Goal: Information Seeking & Learning: Check status

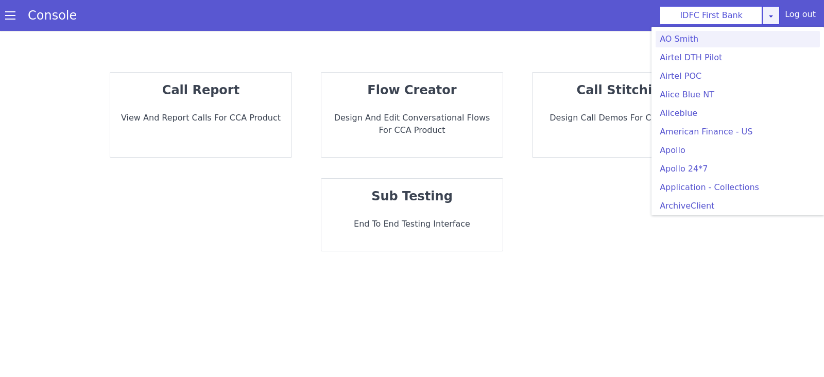
click at [771, 16] on icon at bounding box center [771, 16] width 8 height 8
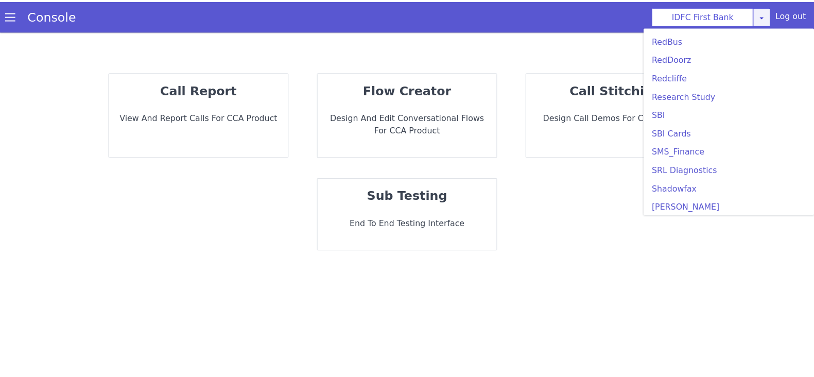
scroll to position [2189, 0]
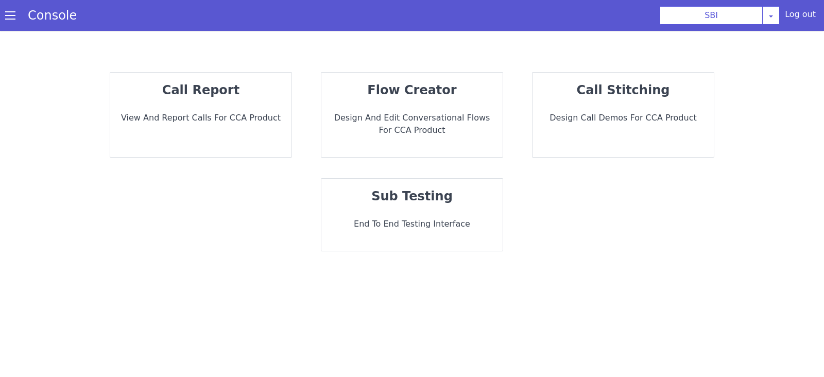
click at [185, 120] on p "View and report calls for CCA Product" at bounding box center [200, 118] width 165 height 12
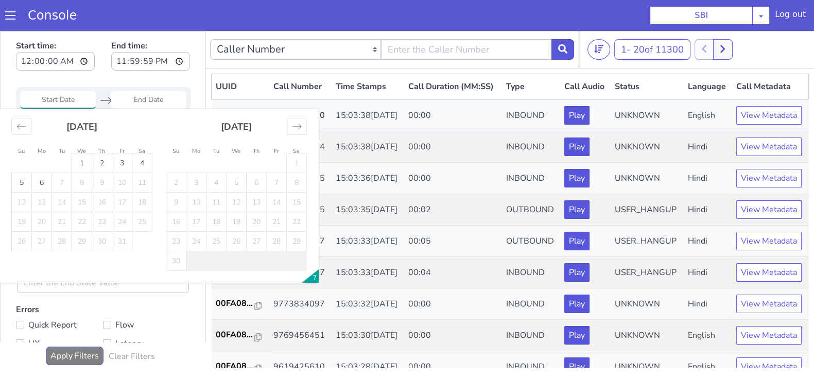
click at [36, 107] on input "Start Date" at bounding box center [58, 100] width 76 height 18
drag, startPoint x: 21, startPoint y: 127, endPoint x: 71, endPoint y: 246, distance: 129.1
click at [21, 127] on icon "Move backward to switch to the previous month." at bounding box center [21, 127] width 10 height 10
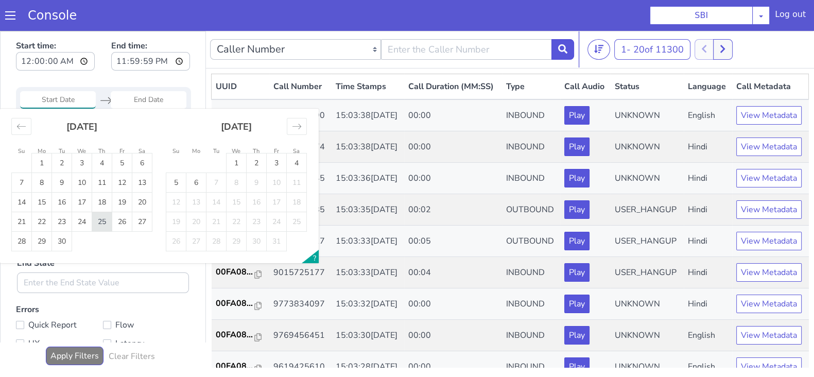
click at [96, 227] on td "25" at bounding box center [102, 222] width 20 height 20
type input "25 Sep 2025"
drag, startPoint x: 152, startPoint y: 103, endPoint x: 126, endPoint y: 176, distance: 78.0
click at [152, 101] on input "End Date" at bounding box center [149, 100] width 76 height 18
click at [103, 224] on td "25" at bounding box center [102, 222] width 20 height 20
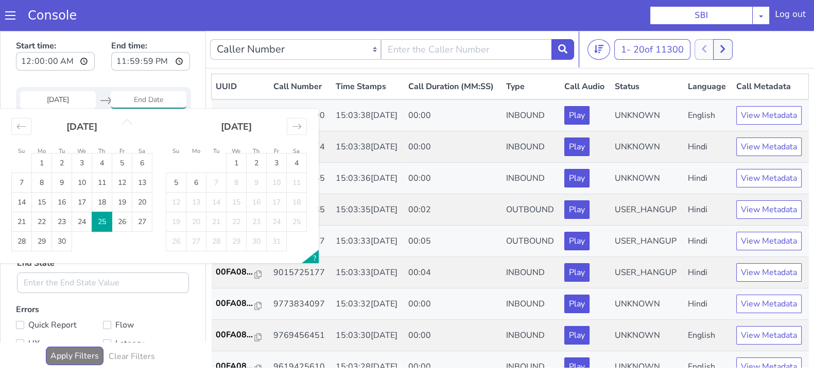
type input "25 Sep 2025"
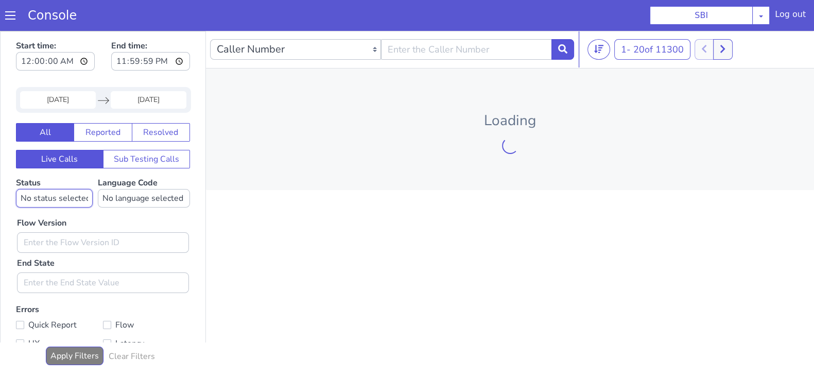
click at [62, 201] on select "No status selected HANGUP USER_HANGUP TRANSFER UNKNOWN" at bounding box center [54, 198] width 77 height 19
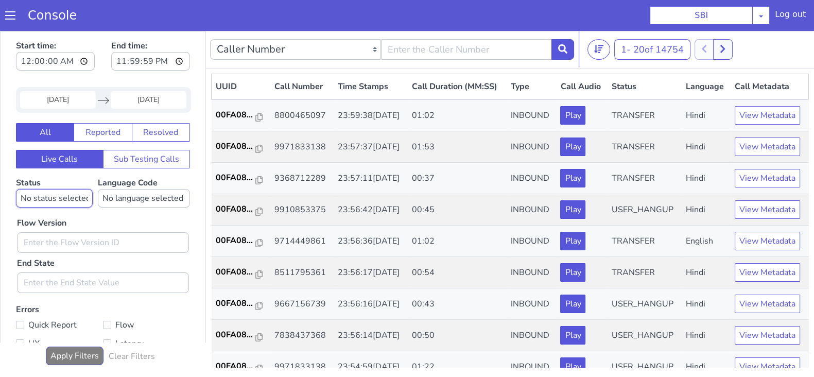
select select "TRANSFER"
click at [16, 189] on select "No status selected HANGUP USER_HANGUP TRANSFER UNKNOWN" at bounding box center [54, 198] width 77 height 19
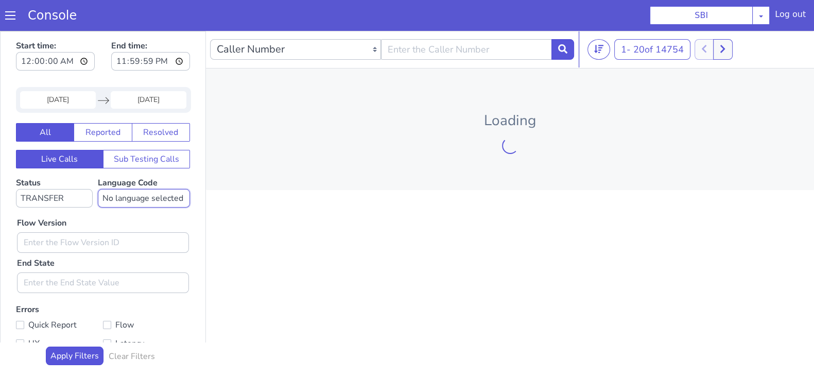
click at [130, 194] on select "No language selected Hindi English Tamil Telugu Kanada Marathi Malayalam Gujara…" at bounding box center [144, 198] width 92 height 19
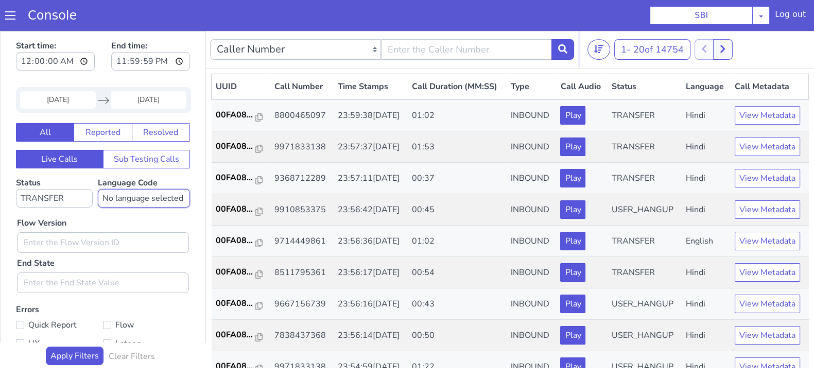
select select "en"
click at [98, 189] on select "No language selected Hindi English Tamil Telugu Kanada Marathi Malayalam Gujara…" at bounding box center [144, 198] width 92 height 19
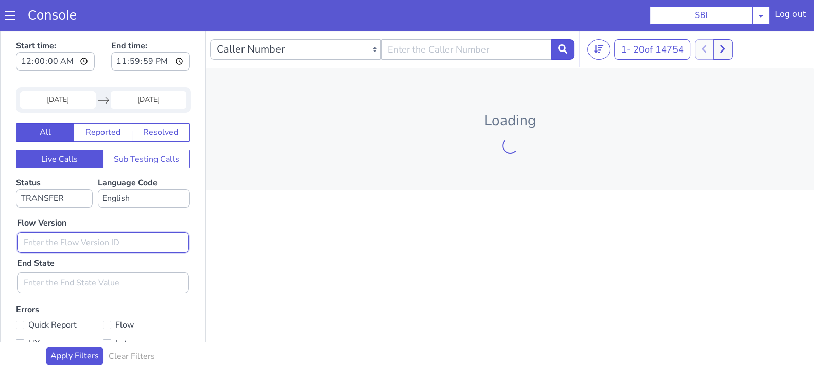
click at [49, 245] on input "text" at bounding box center [103, 242] width 172 height 21
click at [564, 44] on icon at bounding box center [562, 48] width 9 height 9
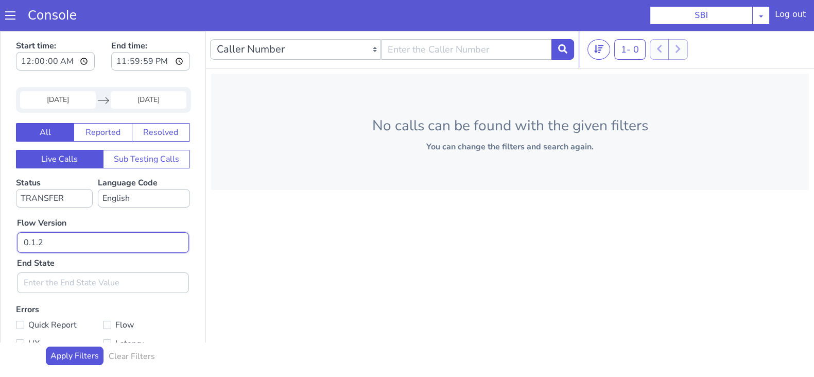
click at [53, 243] on input "0.1.2" at bounding box center [103, 242] width 172 height 21
type input "0.1.4"
click at [570, 46] on button at bounding box center [563, 49] width 23 height 21
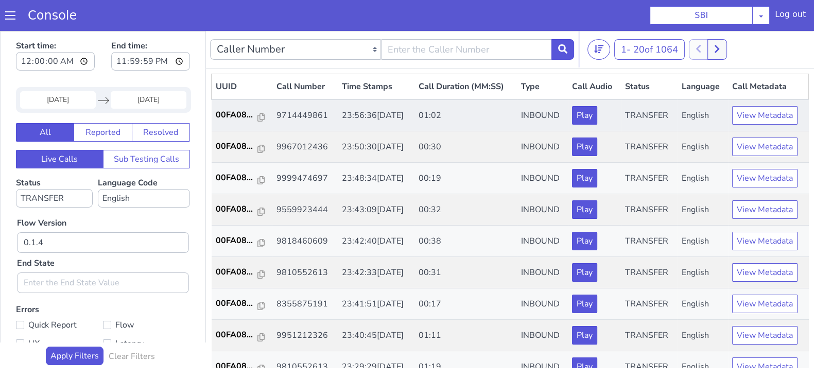
click at [232, 107] on td "00FA08..." at bounding box center [242, 115] width 61 height 32
click at [225, 113] on p "00FA08..." at bounding box center [237, 115] width 42 height 12
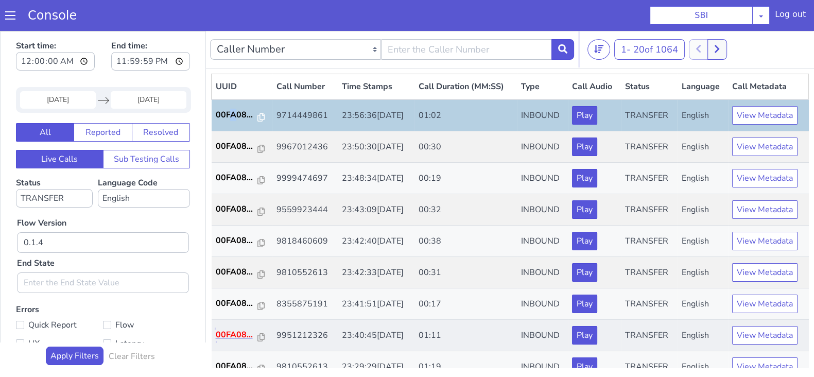
click at [225, 335] on p "00FA08..." at bounding box center [237, 335] width 42 height 12
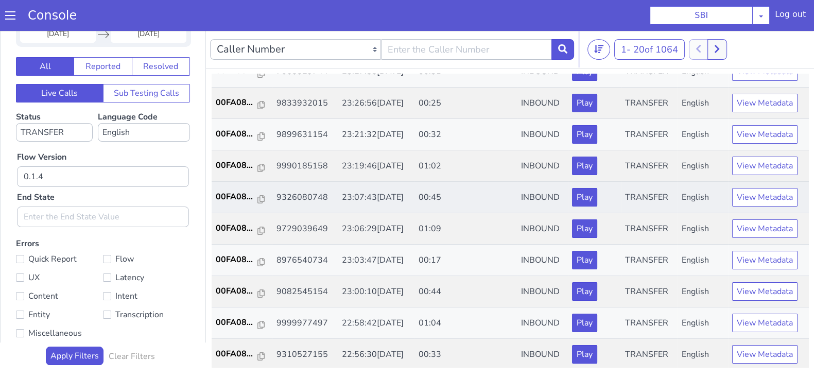
scroll to position [229, 0]
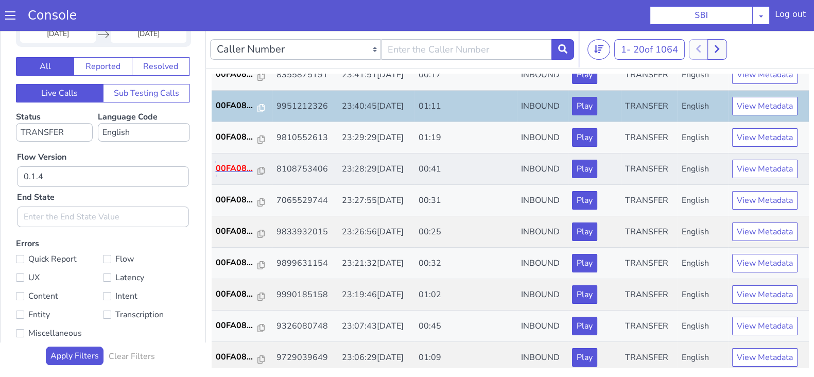
click at [240, 170] on p "00FA08..." at bounding box center [237, 168] width 42 height 12
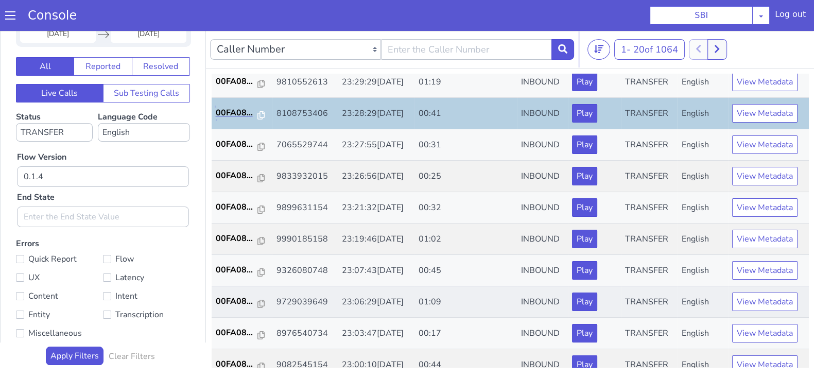
scroll to position [358, 0]
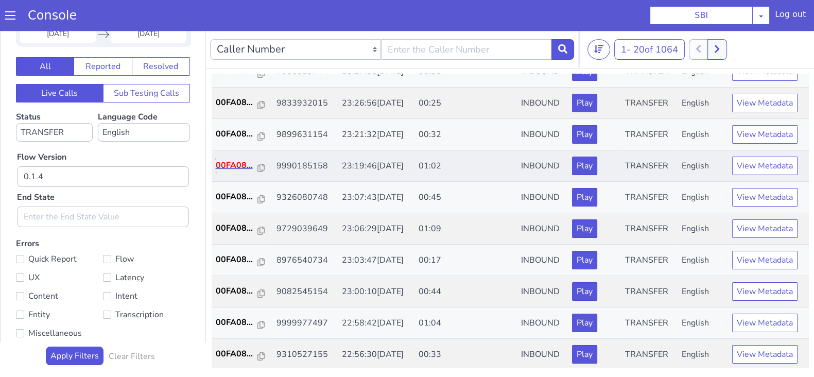
click at [237, 160] on p "00FA08..." at bounding box center [237, 165] width 42 height 12
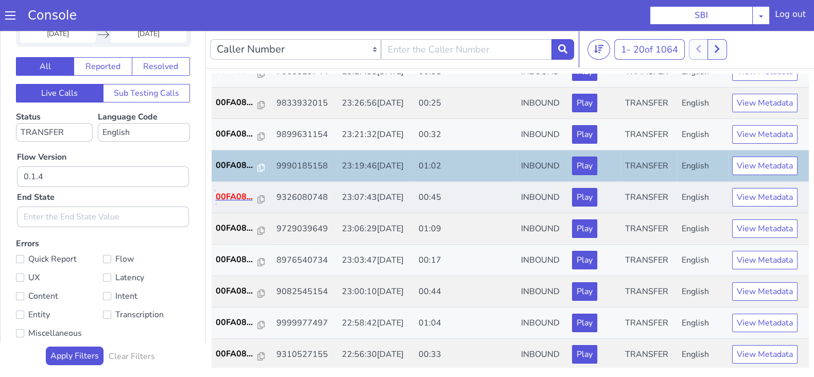
click at [224, 191] on p "00FA08..." at bounding box center [237, 197] width 42 height 12
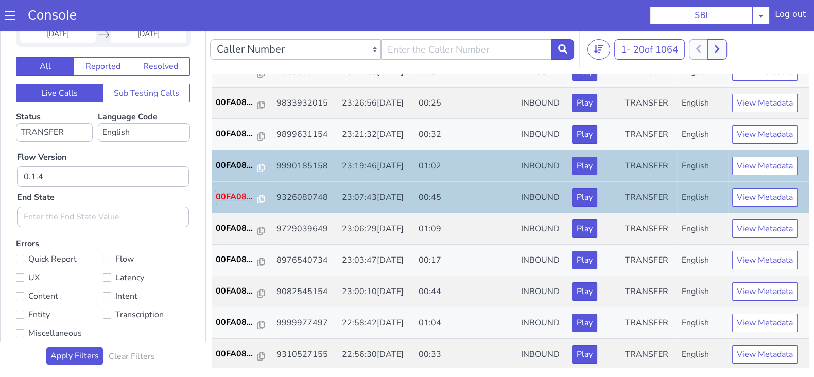
click at [221, 194] on p "00FA08..." at bounding box center [237, 197] width 42 height 12
click at [237, 225] on p "00FA08..." at bounding box center [237, 228] width 42 height 12
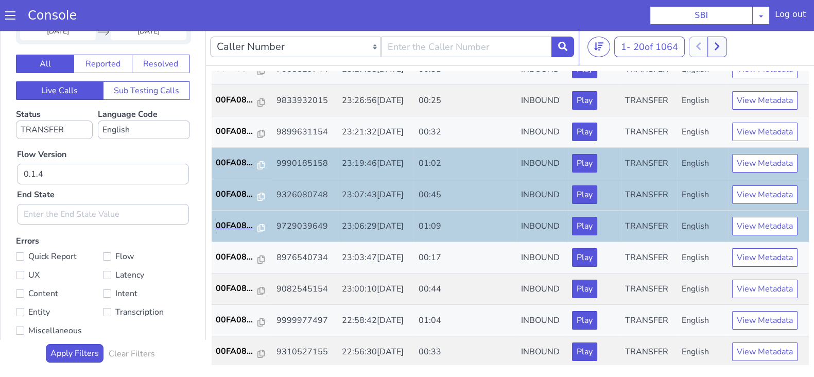
scroll to position [3, 0]
click at [226, 285] on p "00FA08..." at bounding box center [237, 288] width 42 height 12
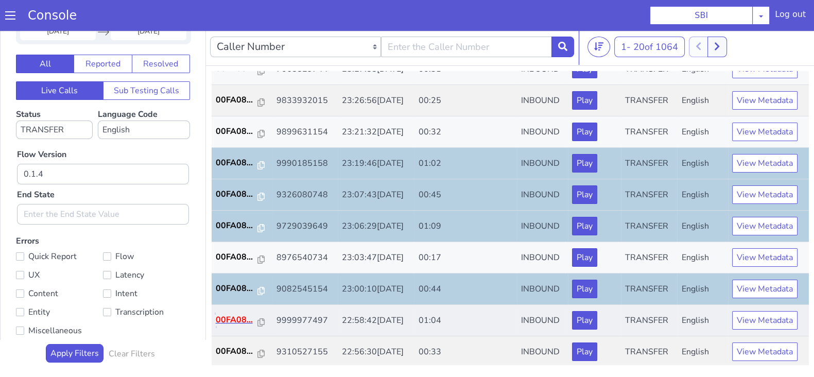
click at [233, 317] on p "00FA08..." at bounding box center [237, 320] width 42 height 12
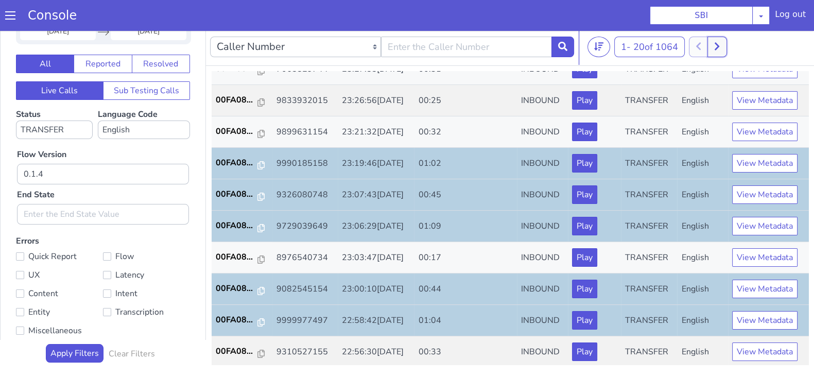
click at [713, 44] on button at bounding box center [717, 47] width 19 height 21
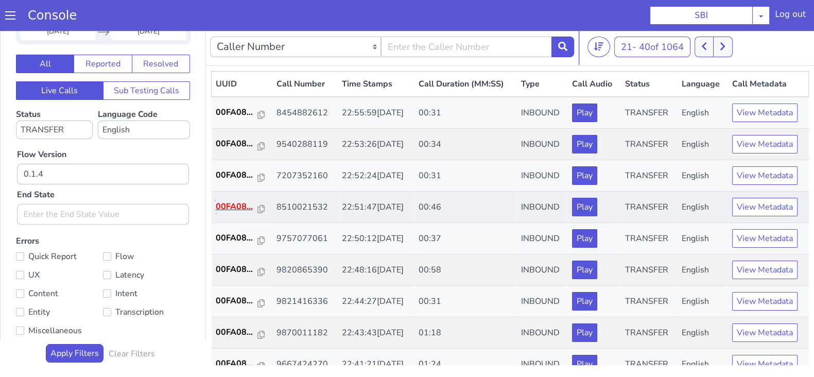
click at [232, 207] on p "00FA08..." at bounding box center [237, 206] width 42 height 12
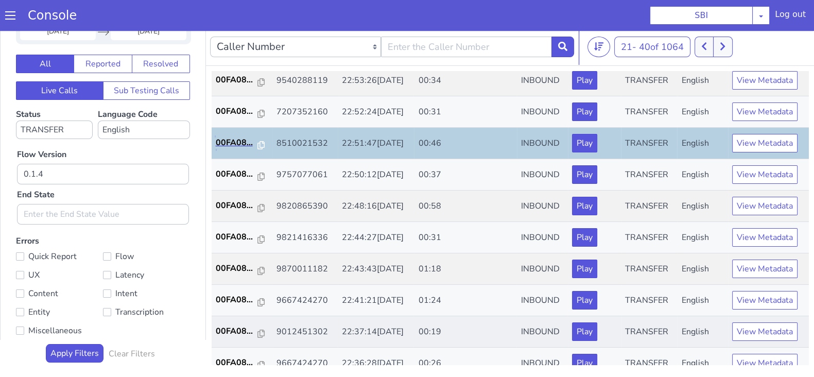
scroll to position [128, 0]
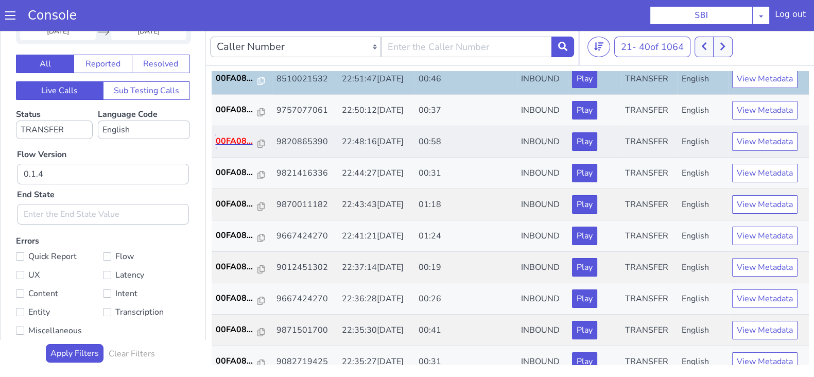
click at [227, 142] on p "00FA08..." at bounding box center [237, 141] width 42 height 12
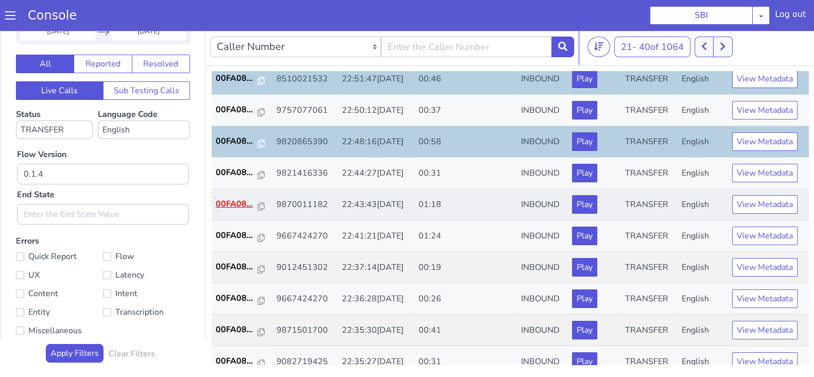
click at [228, 202] on p "00FA08..." at bounding box center [237, 204] width 42 height 12
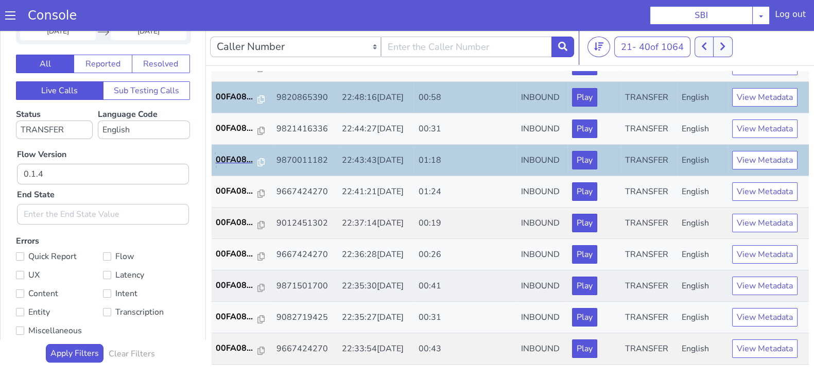
scroll to position [193, 0]
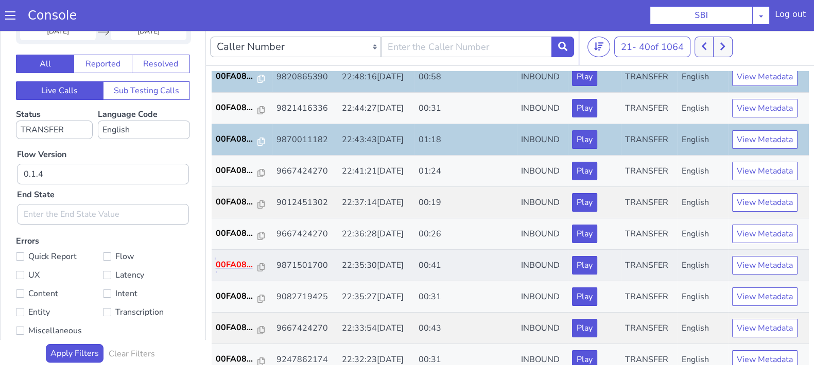
click at [240, 261] on p "00FA08..." at bounding box center [237, 265] width 42 height 12
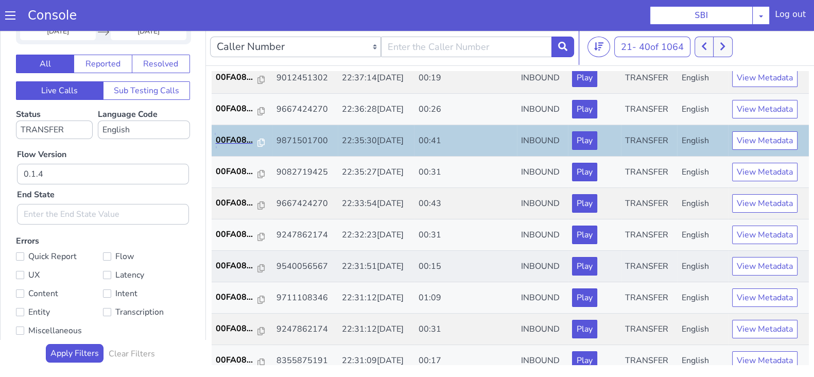
scroll to position [322, 0]
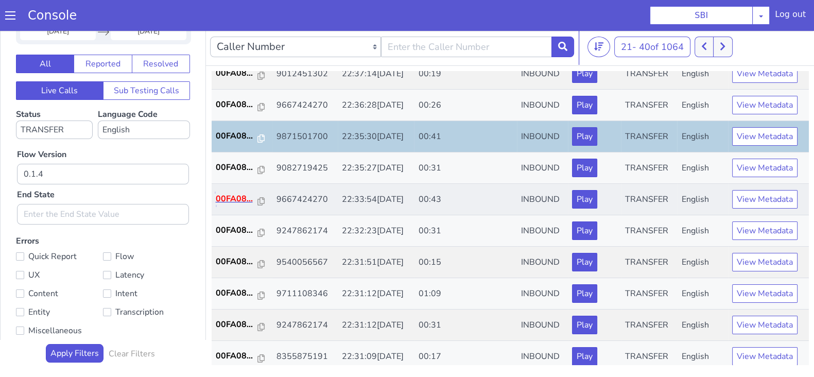
click at [233, 196] on p "00FA08..." at bounding box center [237, 199] width 42 height 12
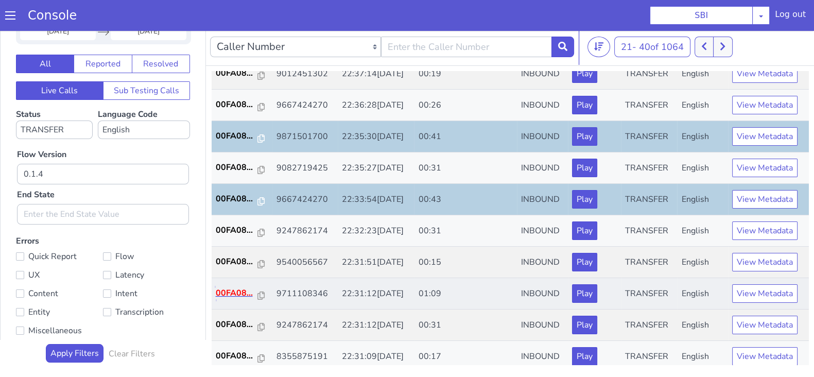
click at [229, 293] on p "00FA08..." at bounding box center [237, 293] width 42 height 12
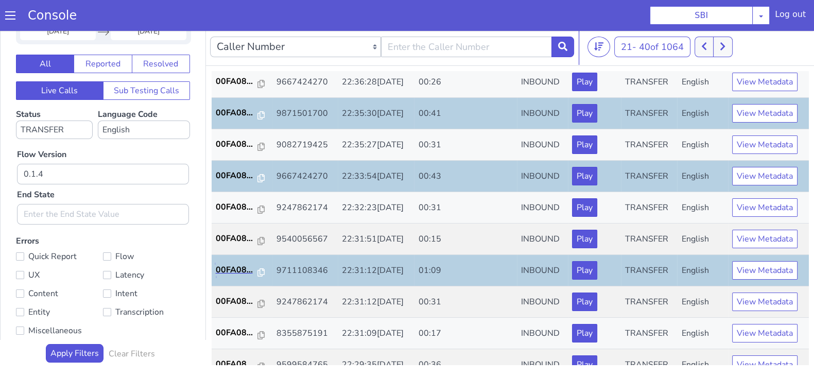
scroll to position [358, 0]
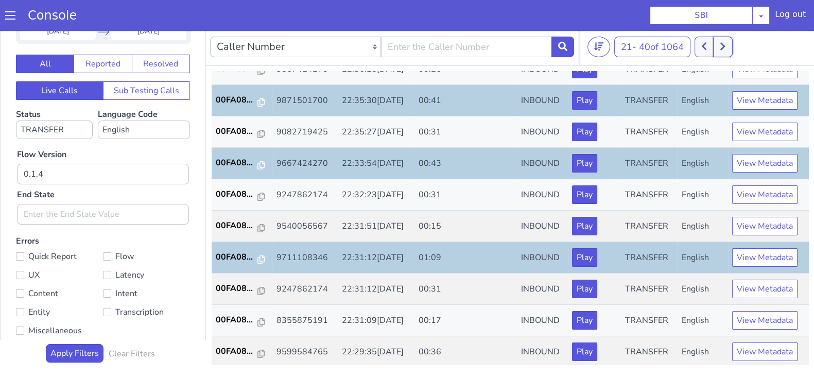
click at [724, 55] on button at bounding box center [722, 47] width 19 height 21
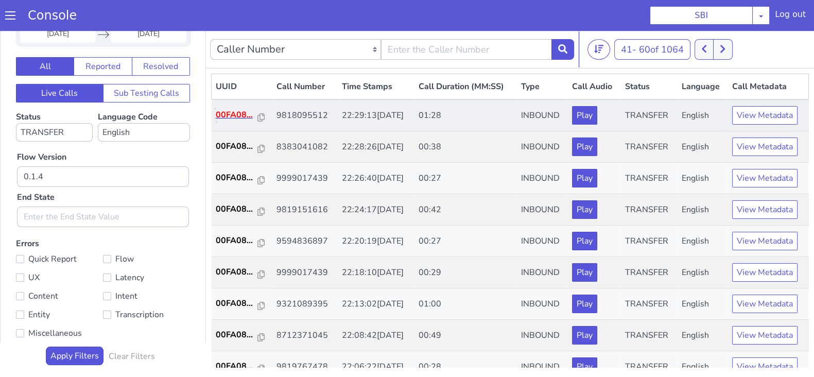
click at [229, 109] on p "00FA08..." at bounding box center [237, 115] width 42 height 12
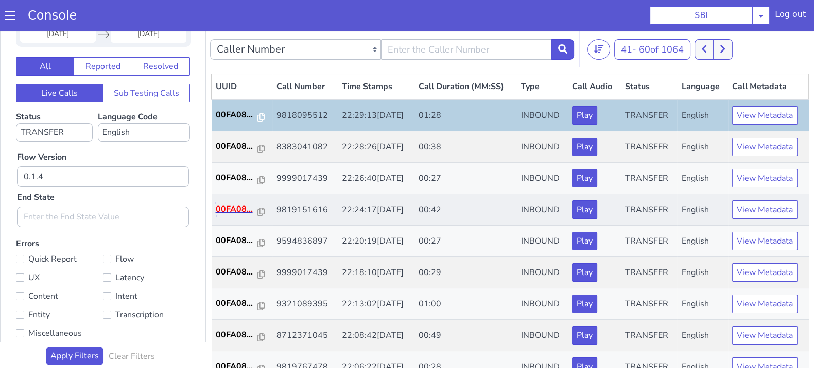
click at [229, 207] on p "00FA08..." at bounding box center [237, 209] width 42 height 12
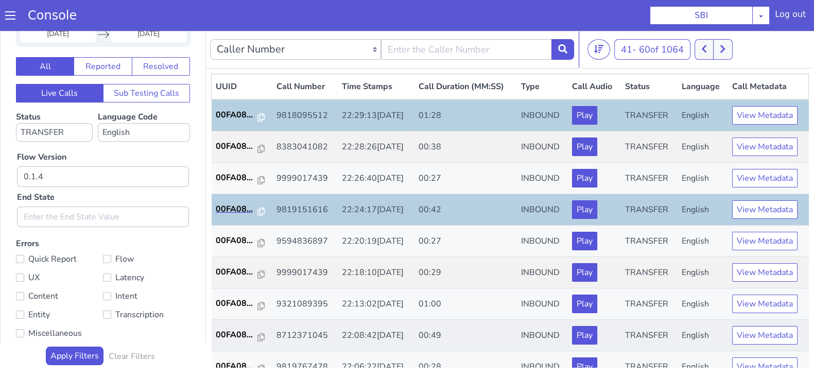
scroll to position [64, 0]
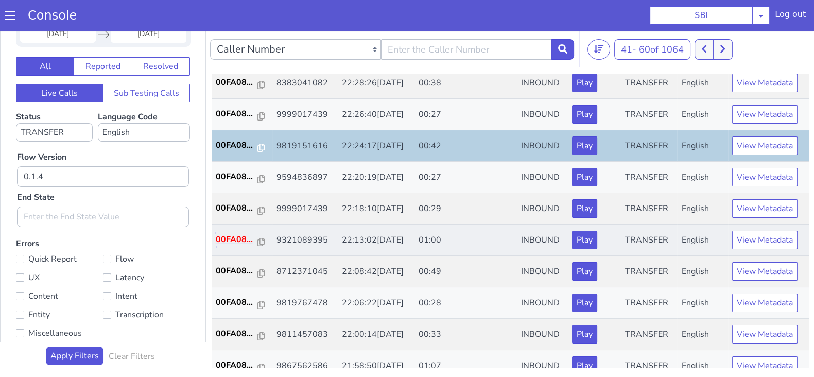
click at [226, 238] on p "00FA08..." at bounding box center [237, 239] width 42 height 12
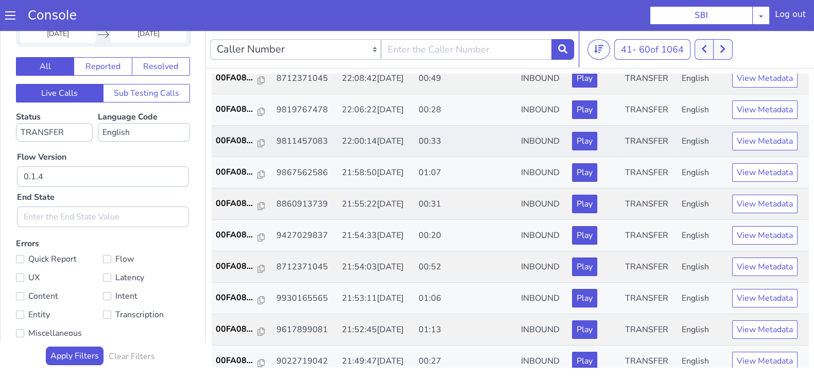
scroll to position [193, 0]
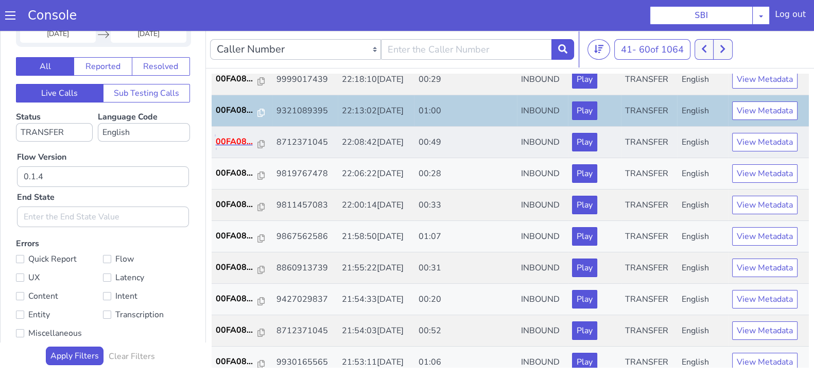
click at [233, 145] on p "00FA08..." at bounding box center [237, 141] width 42 height 12
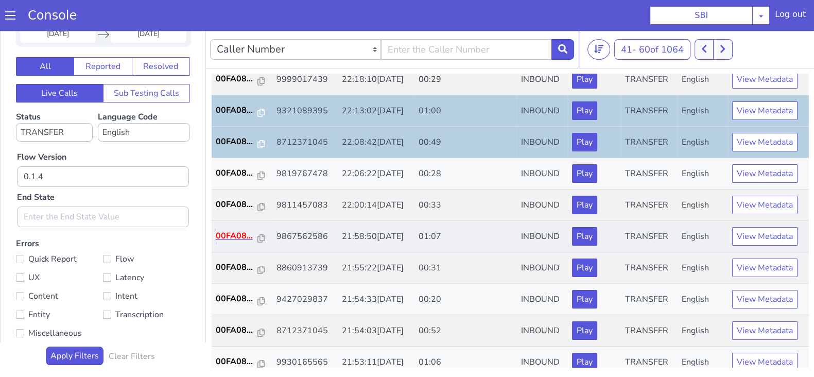
click at [234, 233] on p "00FA08..." at bounding box center [237, 236] width 42 height 12
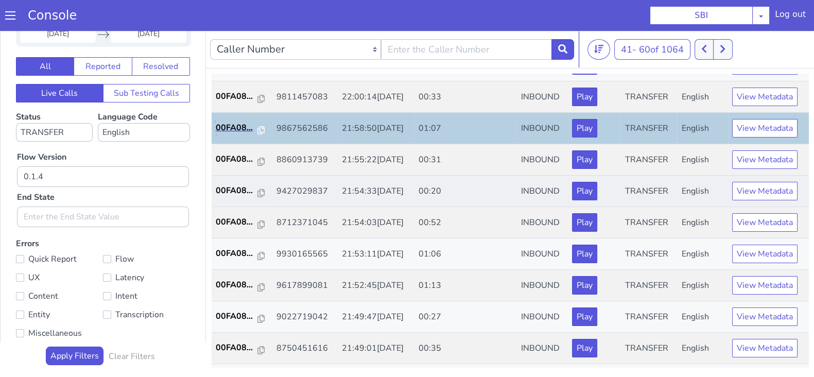
scroll to position [322, 0]
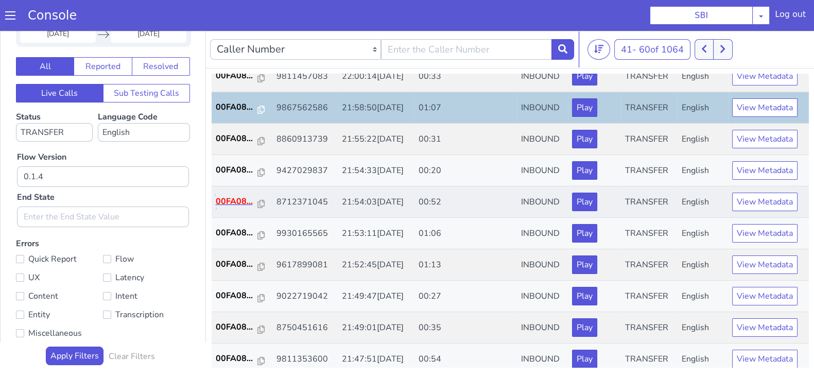
click at [239, 200] on p "00FA08..." at bounding box center [237, 201] width 42 height 12
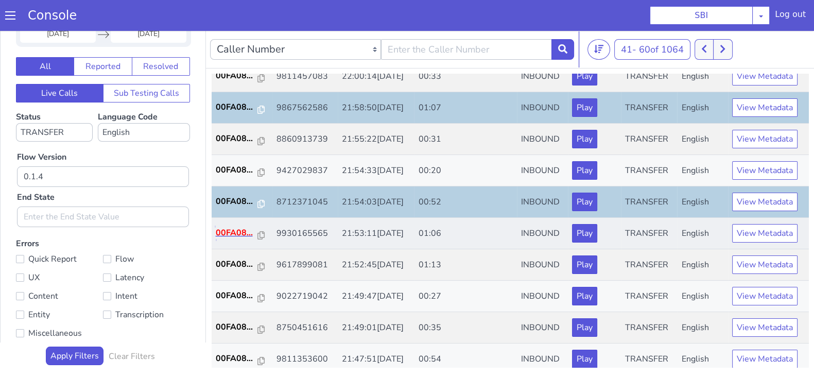
click at [237, 228] on p "00FA08..." at bounding box center [237, 233] width 42 height 12
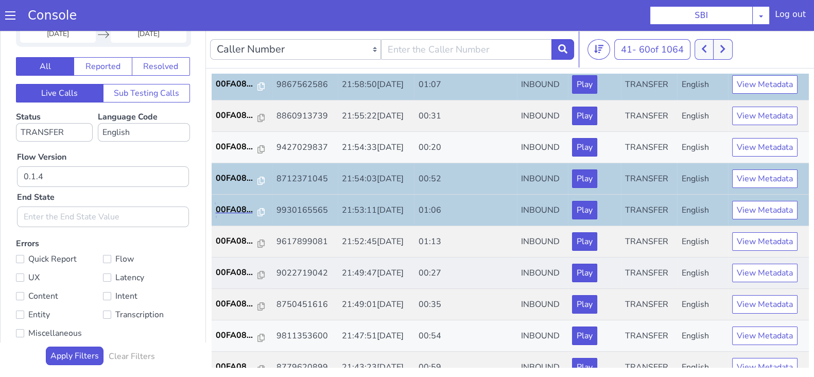
scroll to position [358, 0]
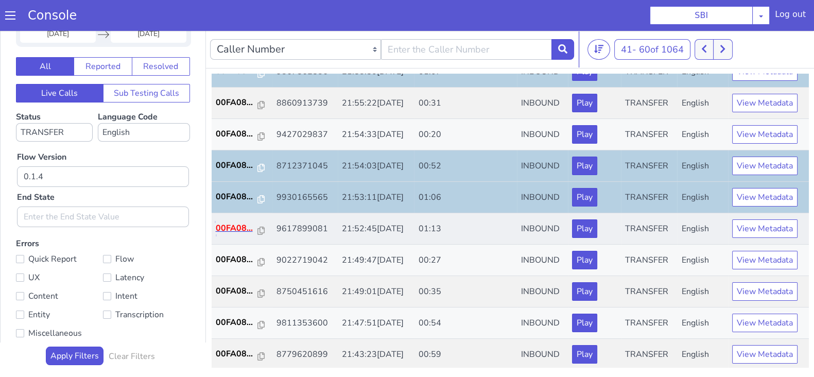
click at [239, 222] on p "00FA08..." at bounding box center [237, 228] width 42 height 12
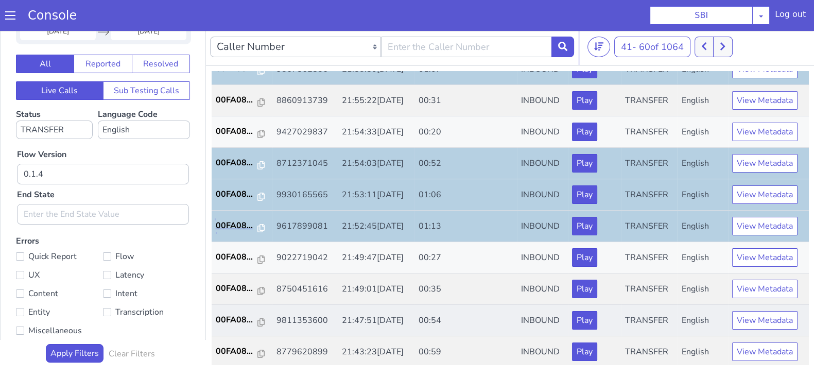
scroll to position [3, 0]
click at [237, 318] on p "00FA08..." at bounding box center [237, 320] width 42 height 12
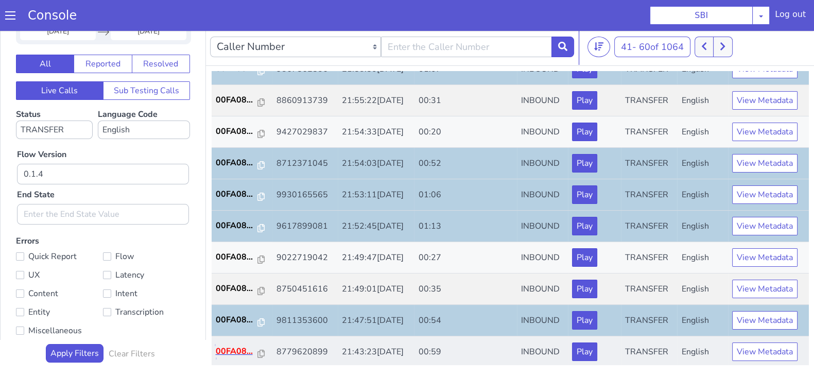
click at [230, 345] on p "00FA08..." at bounding box center [237, 351] width 42 height 12
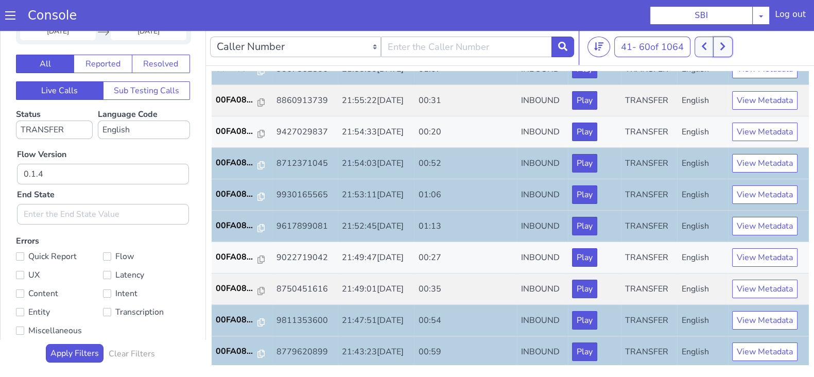
click at [724, 54] on button at bounding box center [722, 47] width 19 height 21
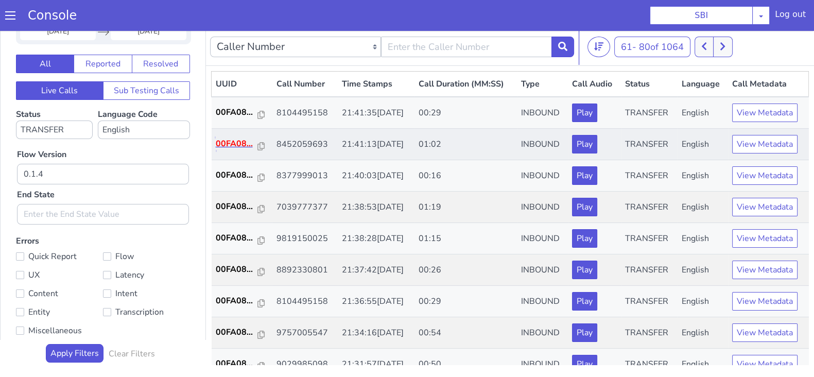
click at [238, 146] on p "00FA08..." at bounding box center [237, 144] width 42 height 12
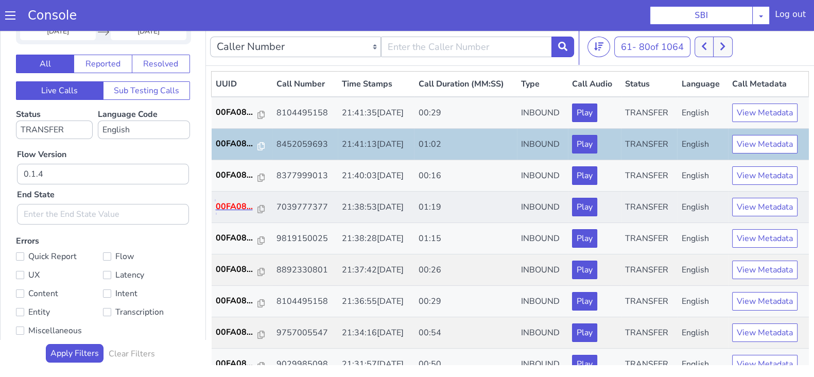
click at [235, 210] on p "00FA08..." at bounding box center [237, 206] width 42 height 12
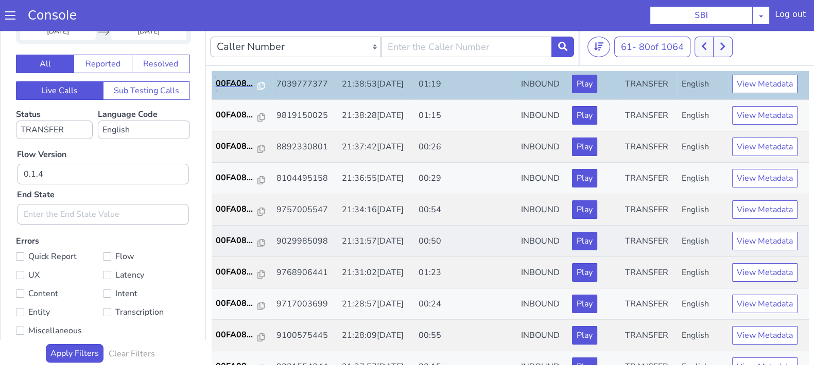
scroll to position [128, 0]
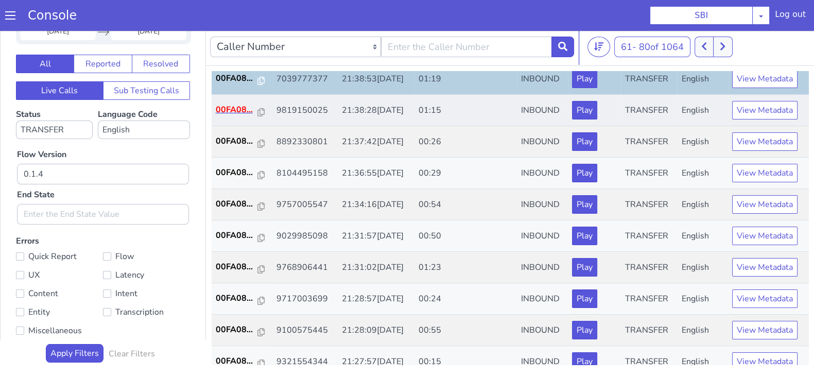
click at [235, 100] on td "00FA08..." at bounding box center [242, 110] width 61 height 31
click at [237, 104] on p "00FA08..." at bounding box center [237, 110] width 42 height 12
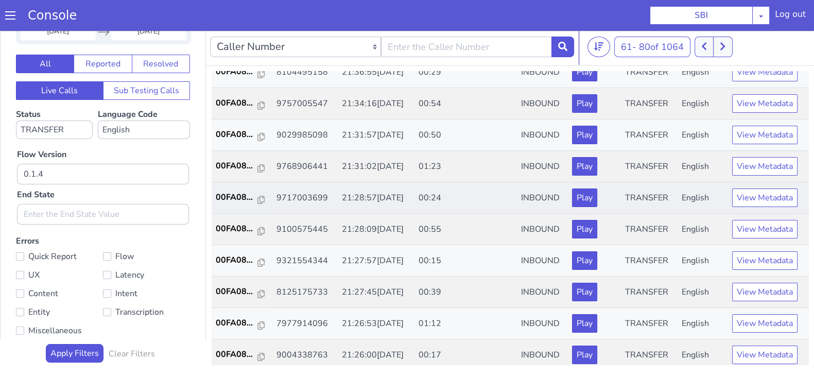
scroll to position [165, 0]
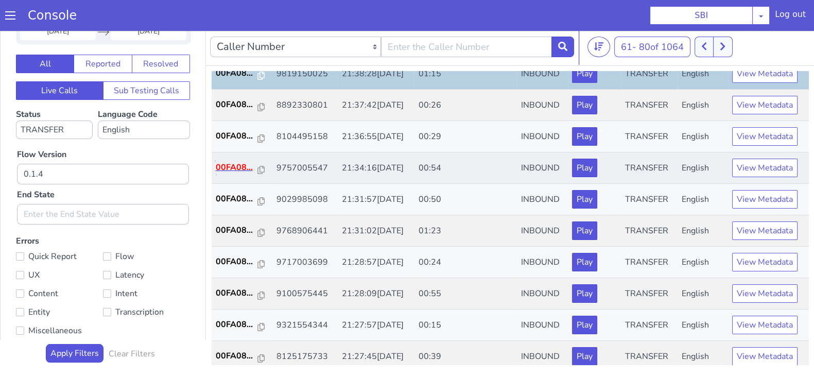
click at [235, 167] on p "00FA08..." at bounding box center [237, 167] width 42 height 12
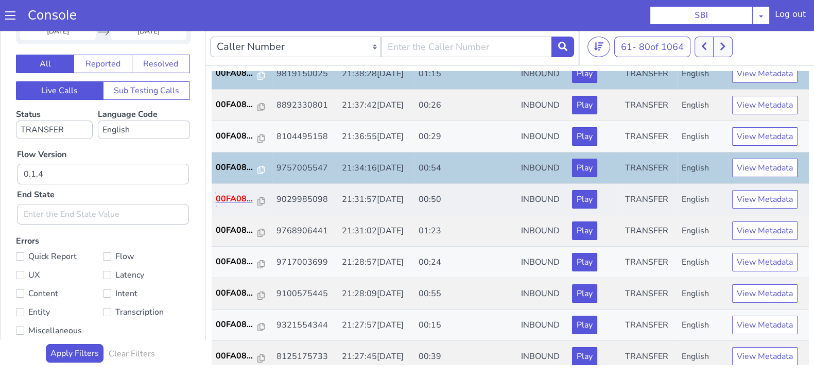
click at [229, 199] on p "00FA08..." at bounding box center [237, 199] width 42 height 12
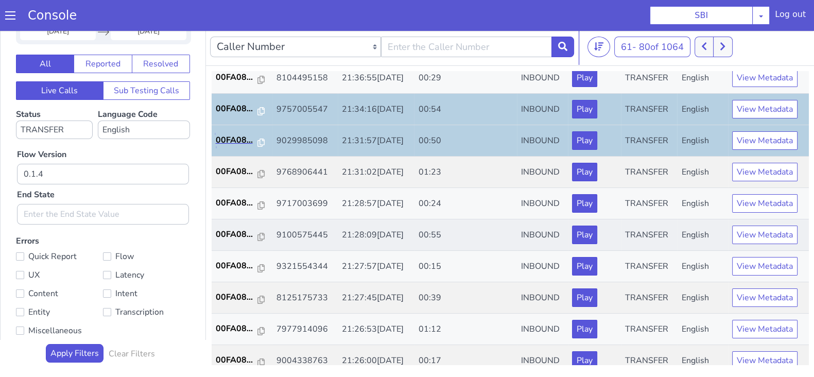
scroll to position [229, 0]
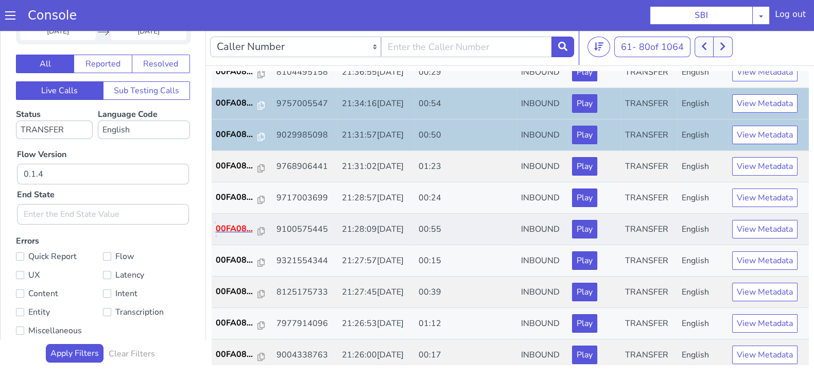
click at [234, 230] on p "00FA08..." at bounding box center [237, 229] width 42 height 12
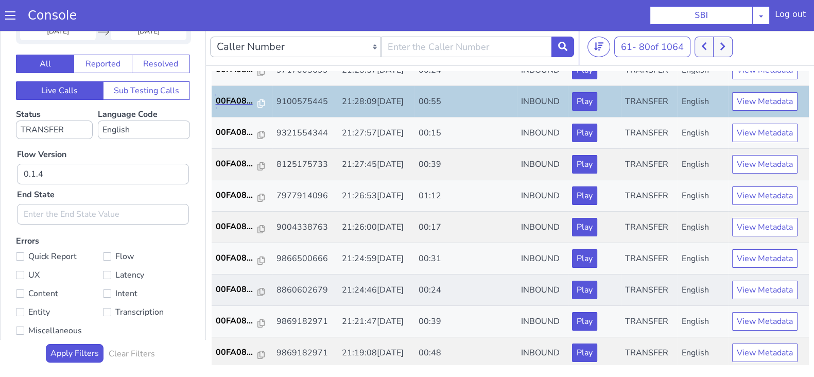
scroll to position [358, 0]
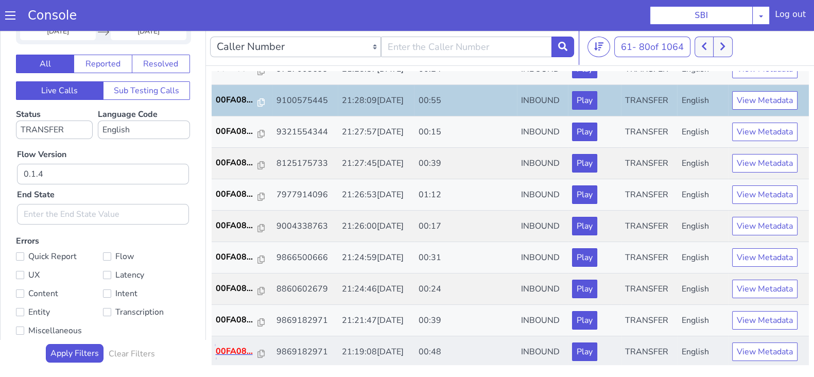
click at [234, 347] on p "00FA08..." at bounding box center [237, 351] width 42 height 12
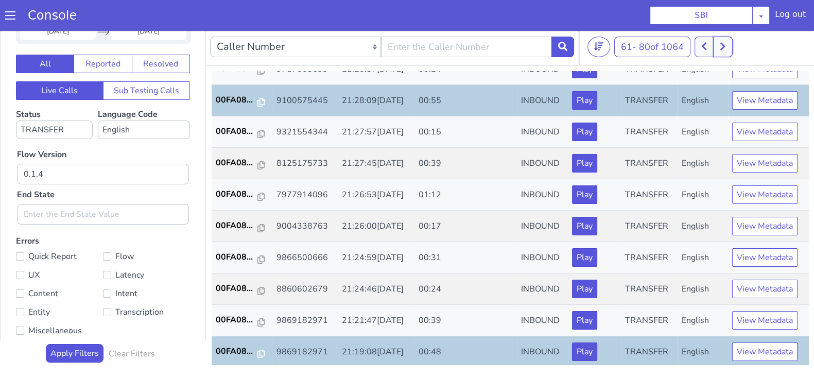
click at [729, 48] on button at bounding box center [722, 47] width 19 height 21
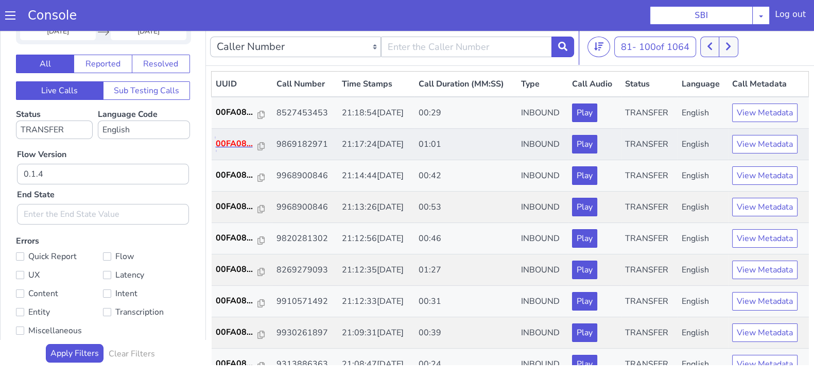
click at [233, 144] on p "00FA08..." at bounding box center [237, 144] width 42 height 12
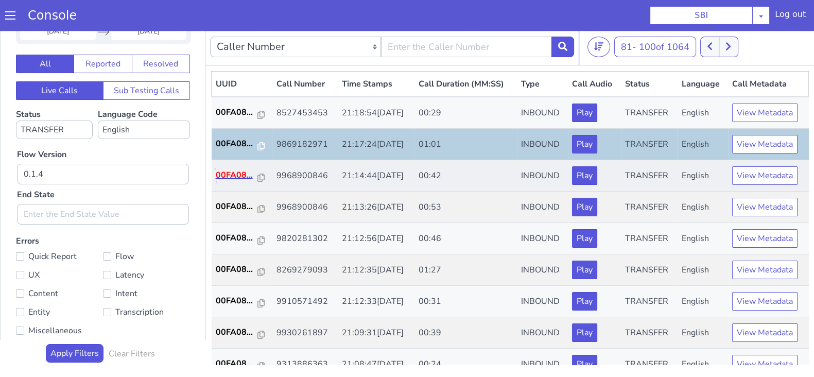
click at [226, 171] on p "00FA08..." at bounding box center [237, 175] width 42 height 12
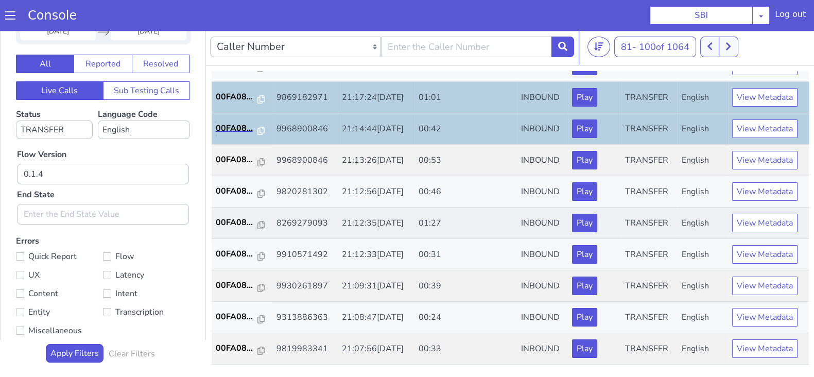
scroll to position [64, 0]
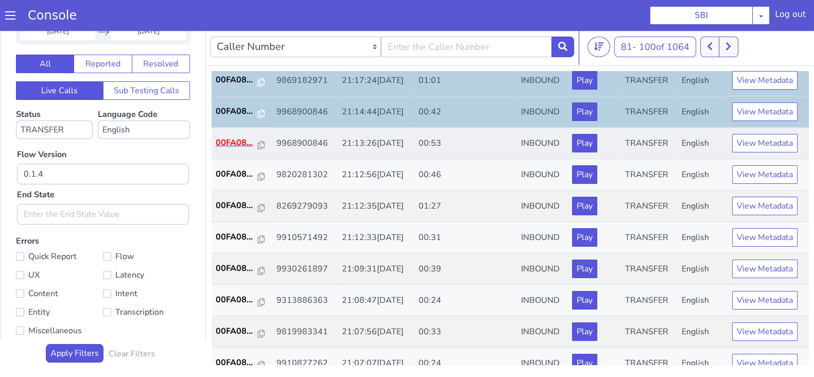
click at [232, 144] on p "00FA08..." at bounding box center [237, 143] width 42 height 12
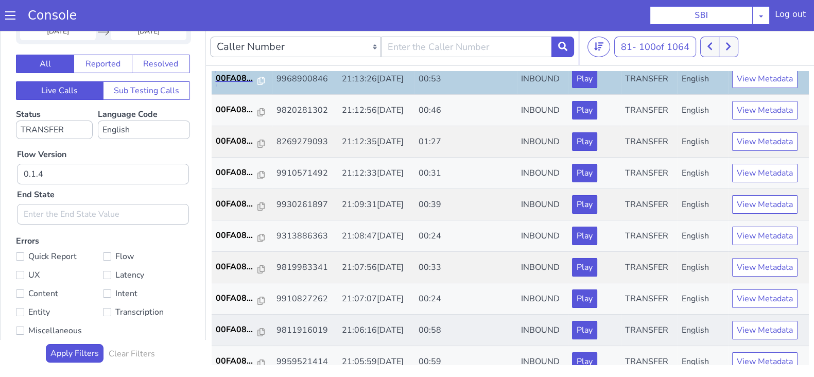
scroll to position [193, 0]
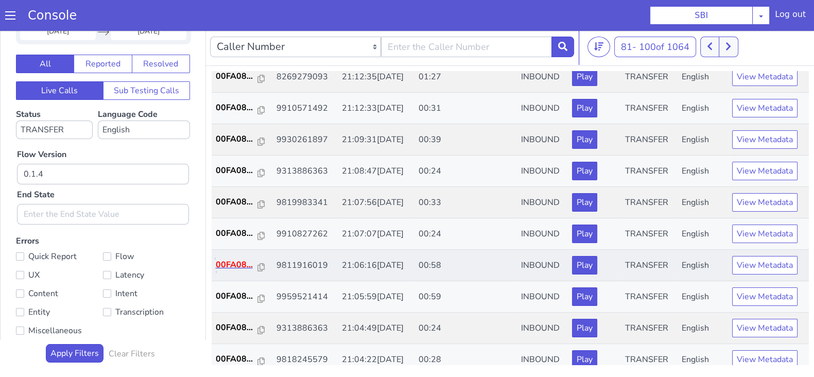
click at [234, 264] on p "00FA08..." at bounding box center [237, 265] width 42 height 12
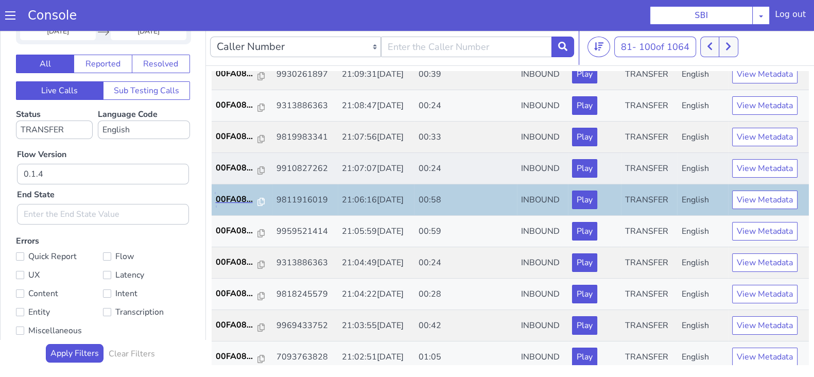
scroll to position [322, 0]
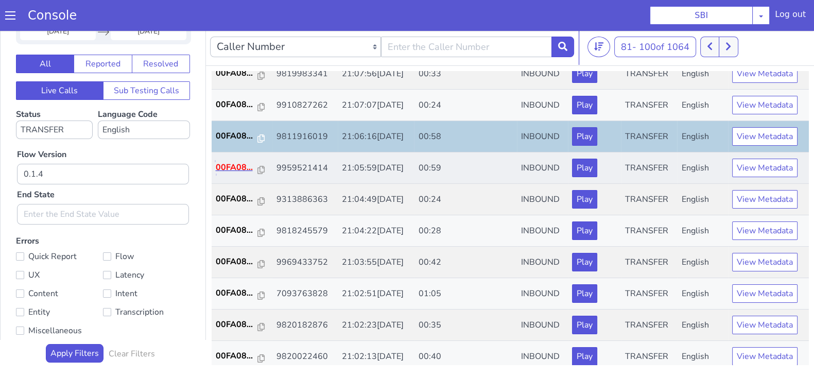
click at [238, 166] on p "00FA08..." at bounding box center [237, 167] width 42 height 12
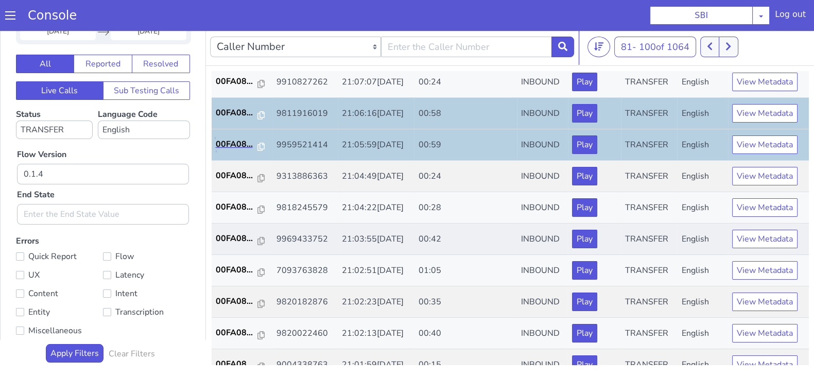
scroll to position [358, 0]
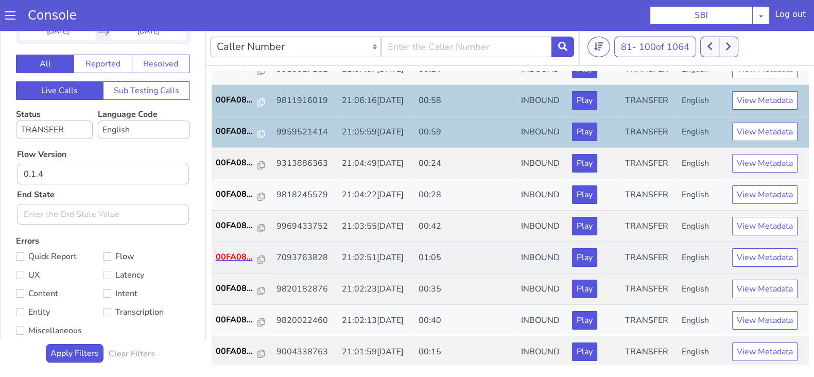
click at [224, 253] on p "00FA08..." at bounding box center [237, 257] width 42 height 12
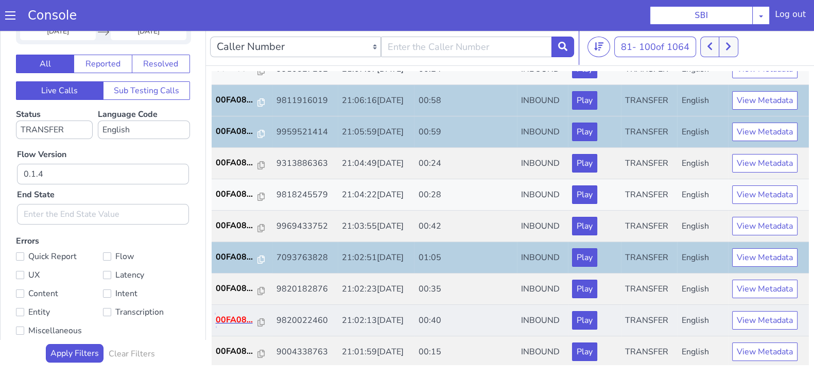
click at [234, 317] on p "00FA08..." at bounding box center [237, 320] width 42 height 12
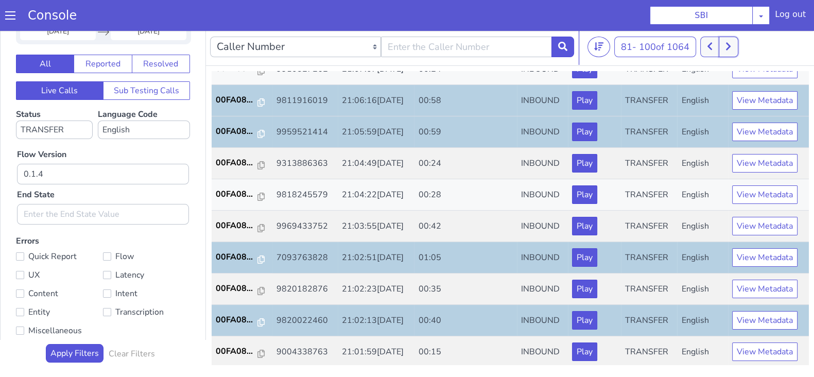
click at [731, 47] on icon at bounding box center [729, 46] width 6 height 9
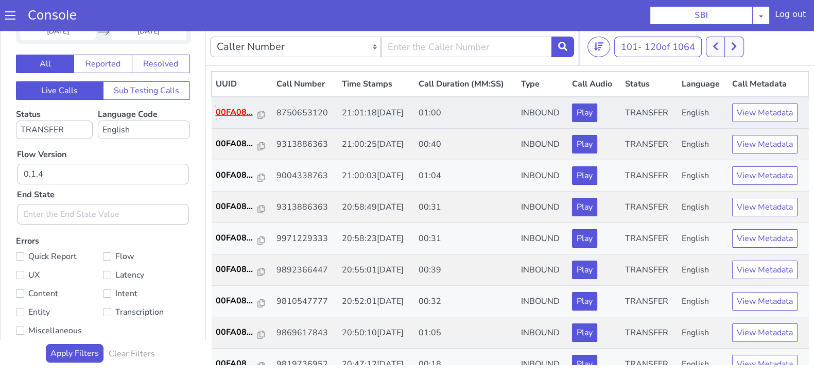
click at [231, 114] on p "00FA08..." at bounding box center [237, 112] width 42 height 12
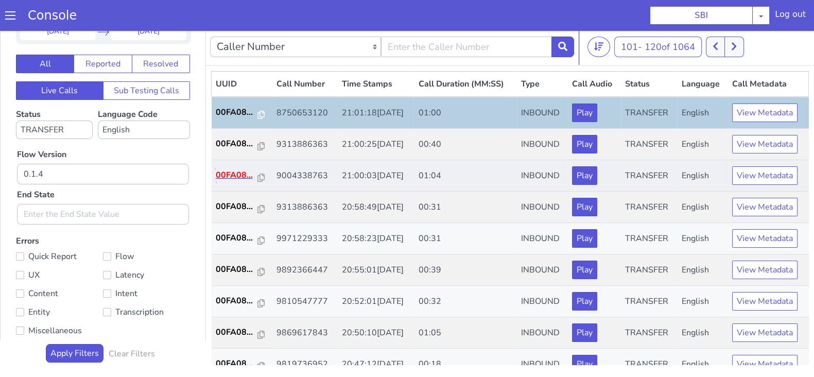
click at [232, 169] on p "00FA08..." at bounding box center [237, 175] width 42 height 12
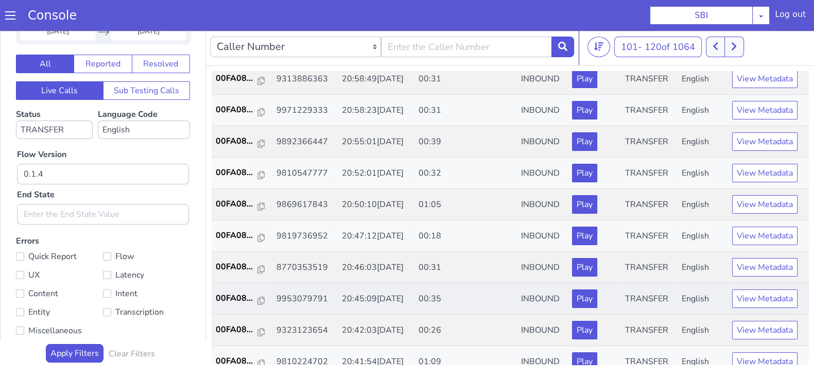
scroll to position [193, 0]
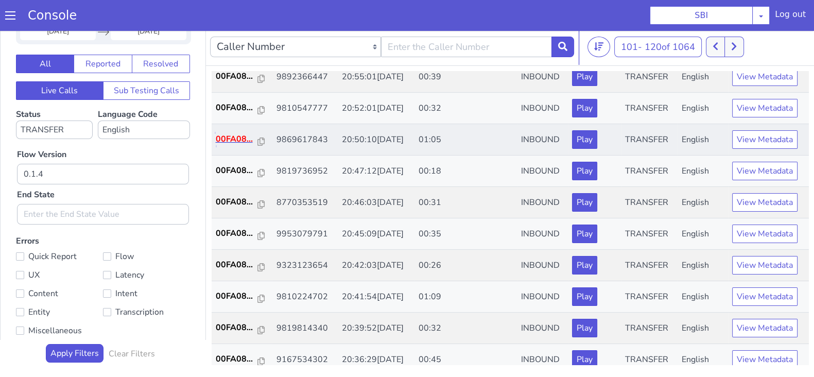
click at [231, 140] on p "00FA08..." at bounding box center [237, 139] width 42 height 12
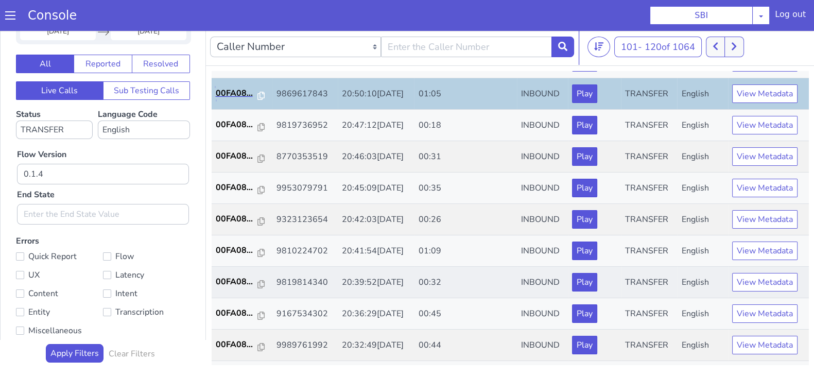
scroll to position [257, 0]
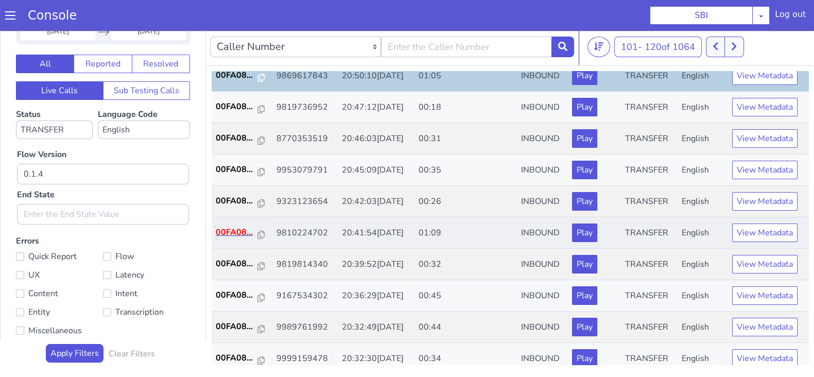
click at [224, 228] on p "00FA08..." at bounding box center [237, 232] width 42 height 12
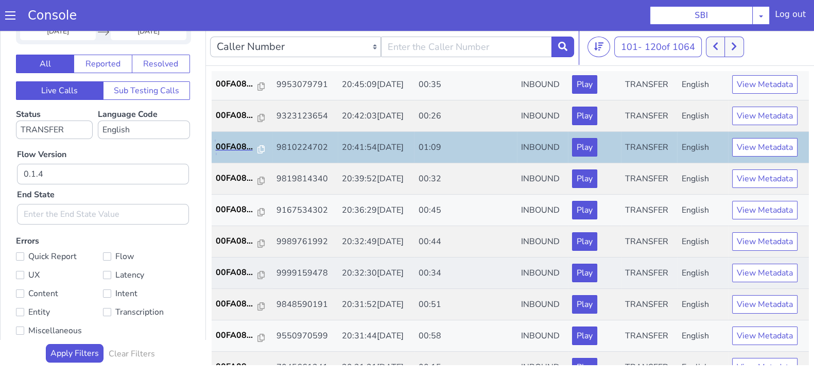
scroll to position [358, 0]
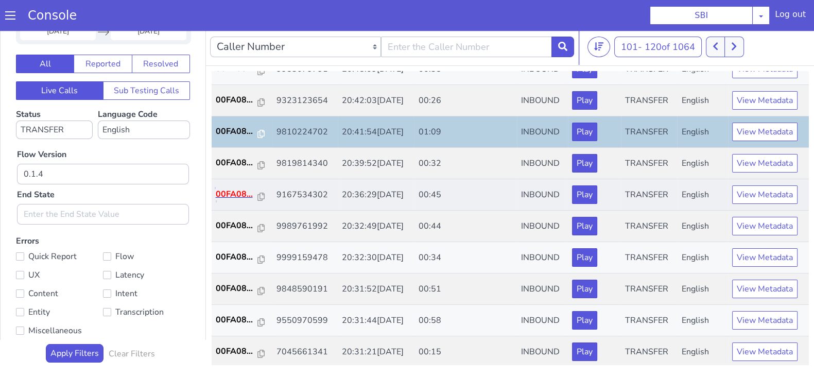
click at [237, 192] on p "00FA08..." at bounding box center [237, 194] width 42 height 12
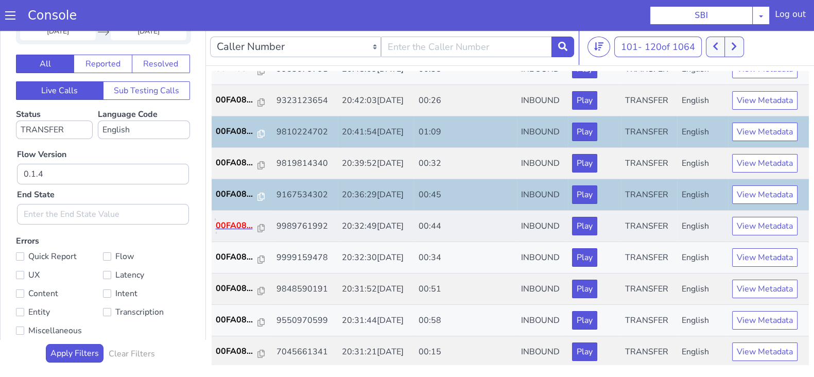
click at [220, 223] on p "00FA08..." at bounding box center [237, 225] width 42 height 12
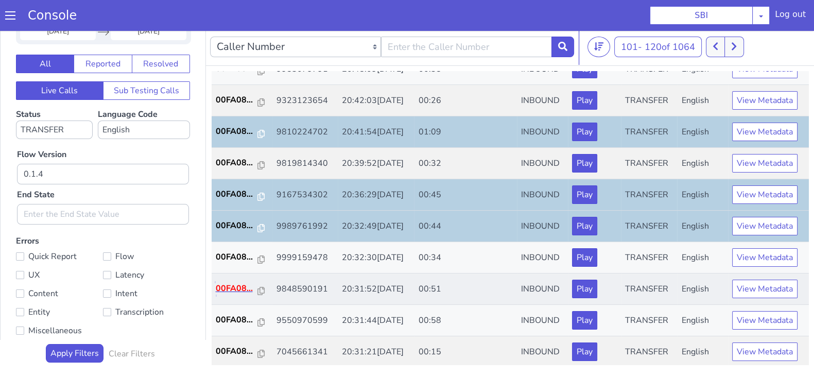
click at [238, 287] on p "00FA08..." at bounding box center [237, 288] width 42 height 12
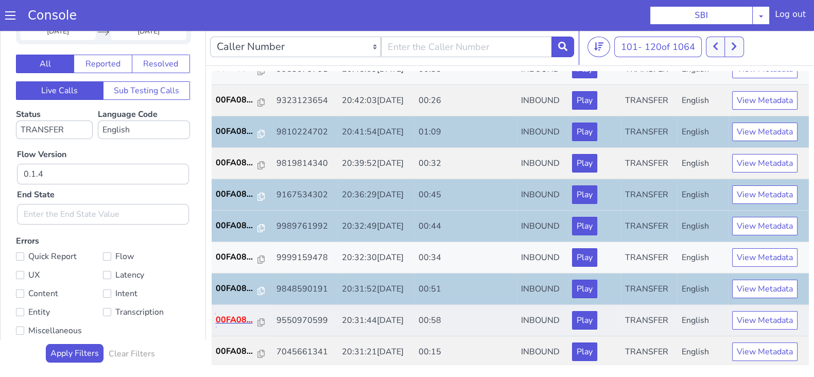
click at [237, 321] on p "00FA08..." at bounding box center [237, 320] width 42 height 12
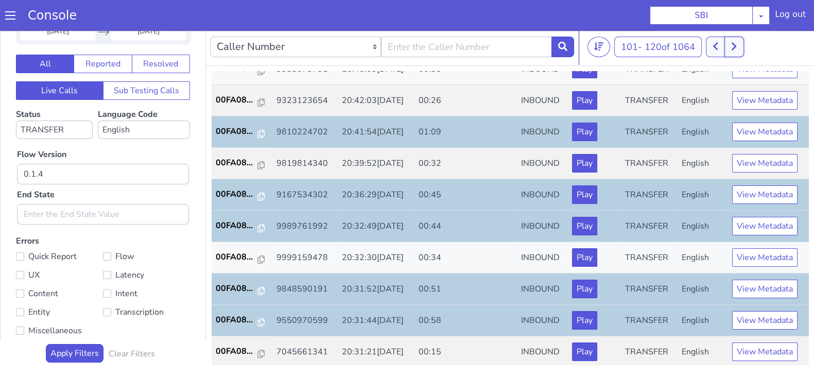
click at [740, 44] on button at bounding box center [734, 47] width 19 height 21
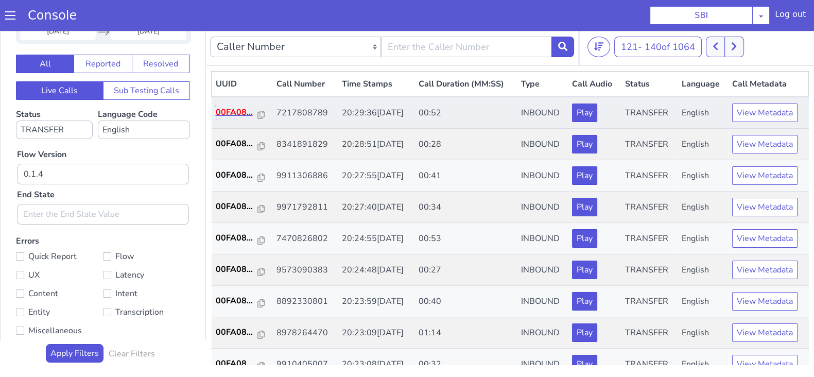
click at [232, 112] on p "00FA08..." at bounding box center [237, 112] width 42 height 12
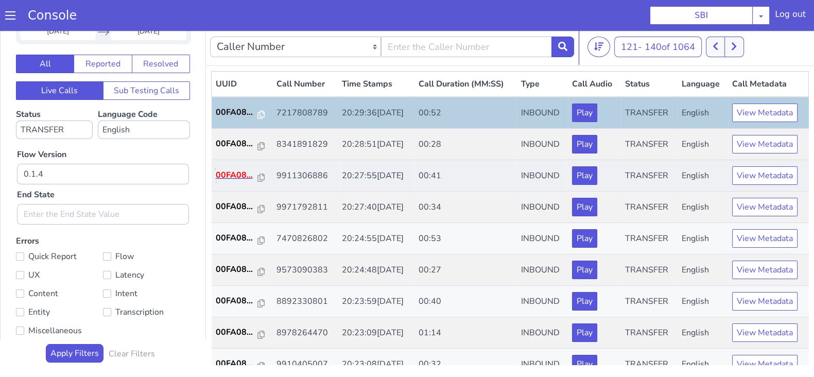
click at [228, 178] on p "00FA08..." at bounding box center [237, 175] width 42 height 12
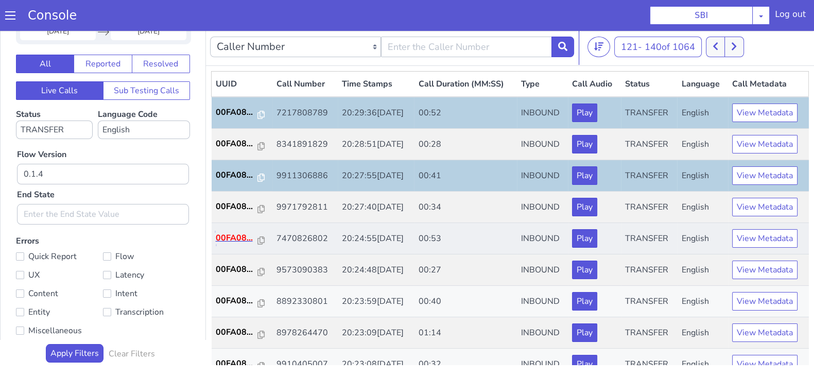
click at [233, 235] on p "00FA08..." at bounding box center [237, 238] width 42 height 12
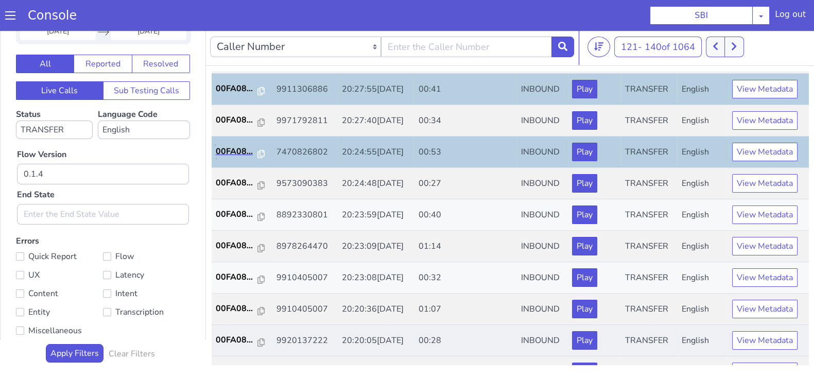
scroll to position [128, 0]
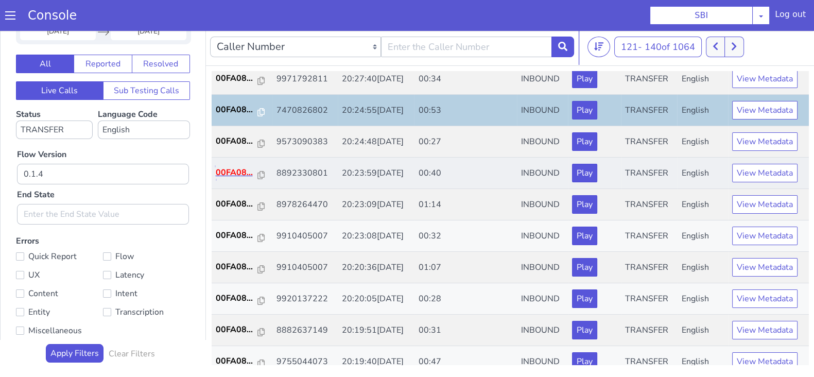
click at [232, 174] on p "00FA08..." at bounding box center [237, 172] width 42 height 12
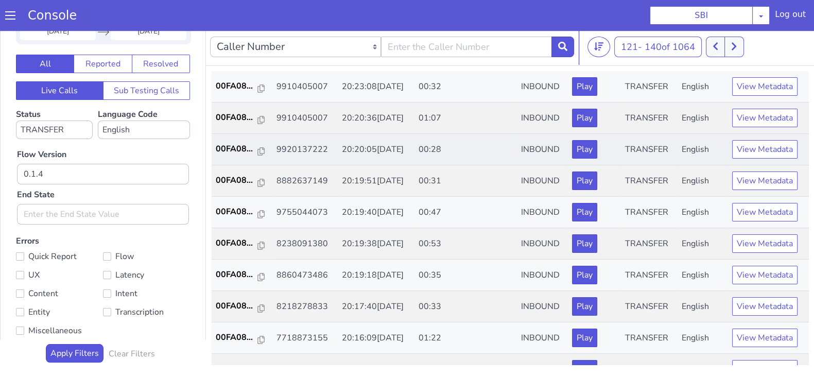
scroll to position [257, 0]
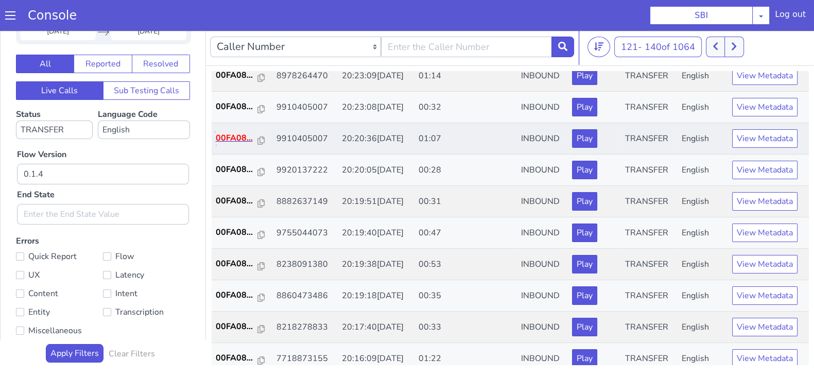
click at [240, 140] on p "00FA08..." at bounding box center [237, 138] width 42 height 12
